Goal: Find contact information: Find contact information

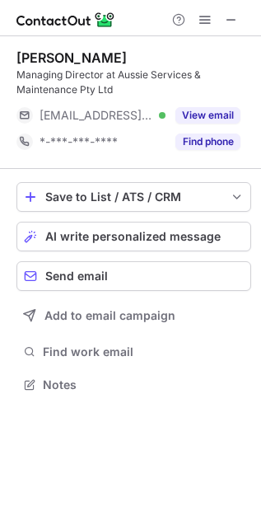
scroll to position [373, 261]
click at [34, 56] on div "Andrew Khoury" at bounding box center [71, 57] width 110 height 16
click at [73, 54] on div "Andrew Khoury" at bounding box center [71, 57] width 110 height 16
click at [55, 78] on div "Managing Director at Aussie Services & Maintenance Pty Ltd" at bounding box center [133, 83] width 235 height 30
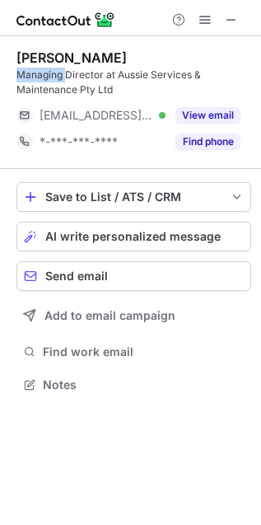
click at [55, 78] on div "Managing Director at Aussie Services & Maintenance Pty Ltd" at bounding box center [133, 83] width 235 height 30
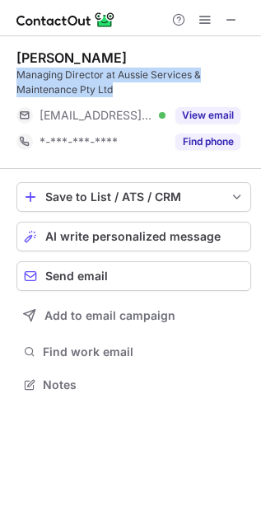
click at [55, 78] on div "Managing Director at Aussie Services & Maintenance Pty Ltd" at bounding box center [133, 83] width 235 height 30
click at [26, 71] on div "Managing Director at Aussie Services & Maintenance Pty Ltd" at bounding box center [133, 83] width 235 height 30
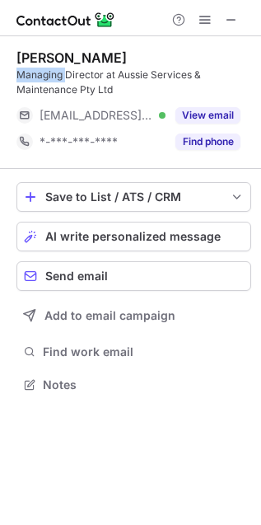
click at [26, 71] on div "Managing Director at Aussie Services & Maintenance Pty Ltd" at bounding box center [133, 83] width 235 height 30
click at [47, 70] on div "Managing Director at Aussie Services & Maintenance Pty Ltd" at bounding box center [133, 83] width 235 height 30
click at [63, 73] on div "Managing Director at Aussie Services & Maintenance Pty Ltd" at bounding box center [133, 83] width 235 height 30
click at [87, 78] on div "Managing Director at Aussie Services & Maintenance Pty Ltd" at bounding box center [133, 83] width 235 height 30
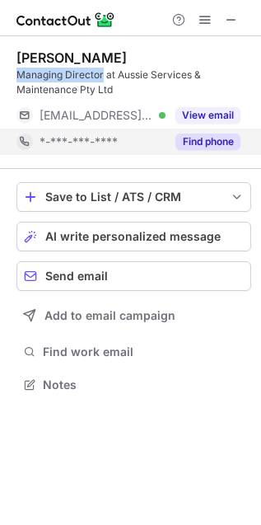
click at [190, 137] on button "Find phone" at bounding box center [208, 142] width 65 height 16
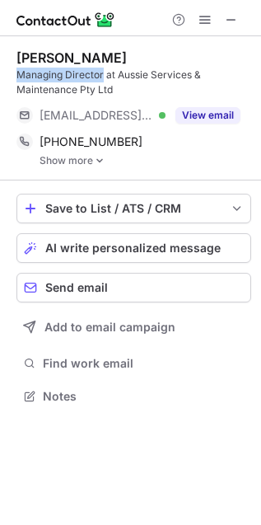
scroll to position [384, 261]
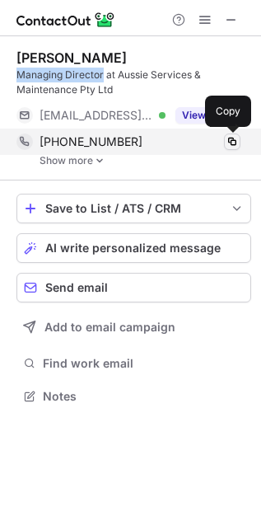
click at [229, 144] on span at bounding box center [232, 141] width 13 height 13
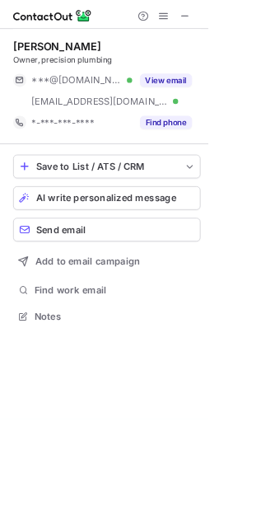
scroll to position [384, 261]
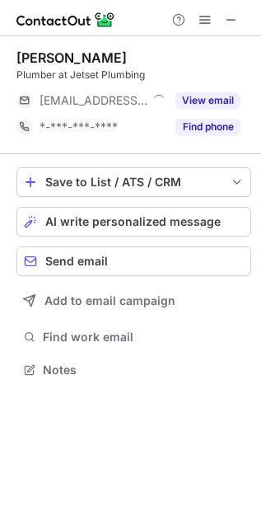
scroll to position [359, 261]
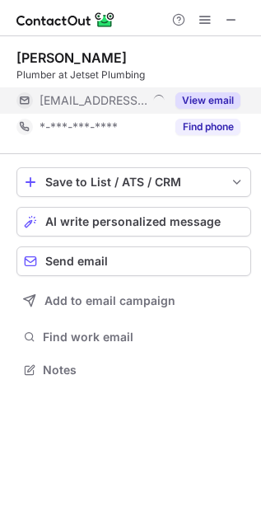
click at [217, 101] on button "View email" at bounding box center [208, 100] width 65 height 16
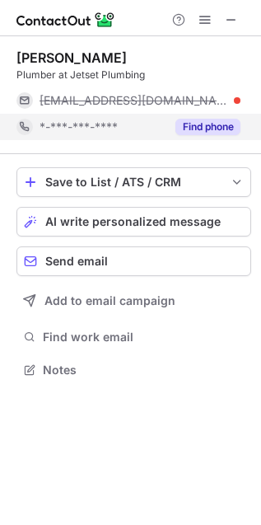
click at [213, 120] on button "Find phone" at bounding box center [208, 127] width 65 height 16
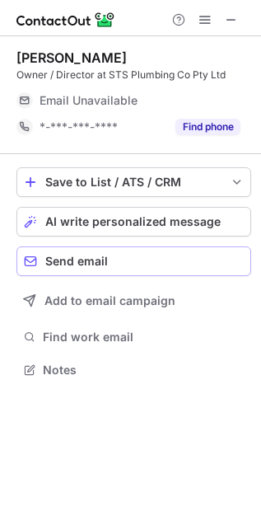
scroll to position [359, 261]
click at [210, 134] on button "Find phone" at bounding box center [208, 127] width 65 height 16
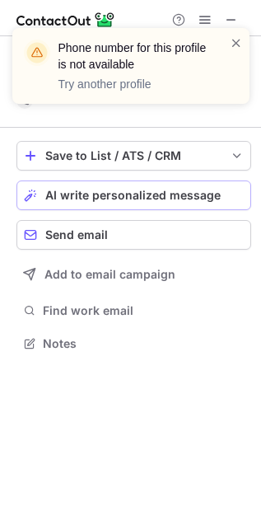
scroll to position [7, 8]
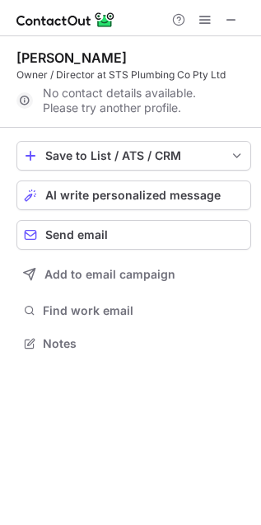
click at [31, 75] on div "Owner / Director at STS Plumbing Co Pty Ltd" at bounding box center [133, 75] width 235 height 15
drag, startPoint x: 31, startPoint y: 75, endPoint x: 84, endPoint y: 75, distance: 53.6
click at [84, 75] on div "Owner / Director at STS Plumbing Co Pty Ltd" at bounding box center [133, 75] width 235 height 15
copy div "Owner / Director"
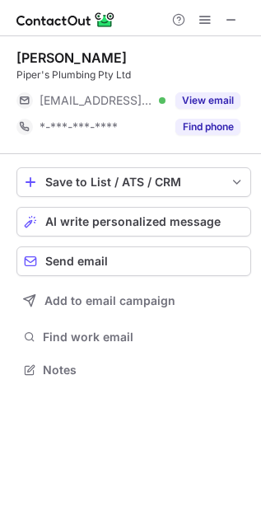
scroll to position [359, 261]
click at [96, 76] on div "Piper's Plumbing Pty Ltd" at bounding box center [133, 75] width 235 height 15
click at [34, 78] on div "Piper's Plumbing Pty Ltd" at bounding box center [133, 75] width 235 height 15
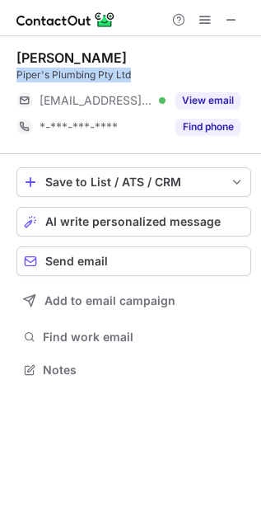
click at [34, 78] on div "Piper's Plumbing Pty Ltd" at bounding box center [133, 75] width 235 height 15
copy div "Piper's Plumbing Pty Ltd"
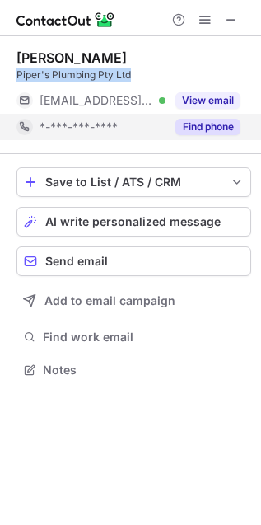
click at [204, 129] on button "Find phone" at bounding box center [208, 127] width 65 height 16
